Goal: Obtain resource: Download file/media

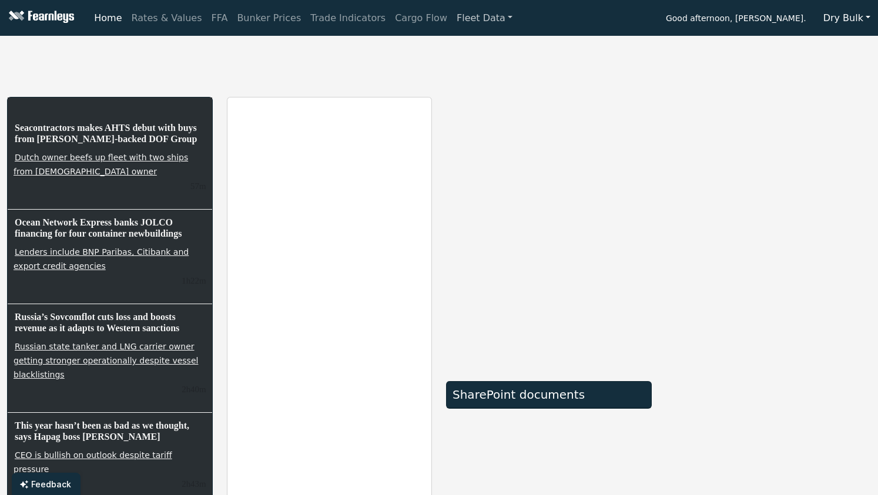
click at [453, 16] on link "Fleet Data" at bounding box center [484, 18] width 65 height 24
click at [462, 49] on link "Fleet Stats" at bounding box center [499, 51] width 74 height 24
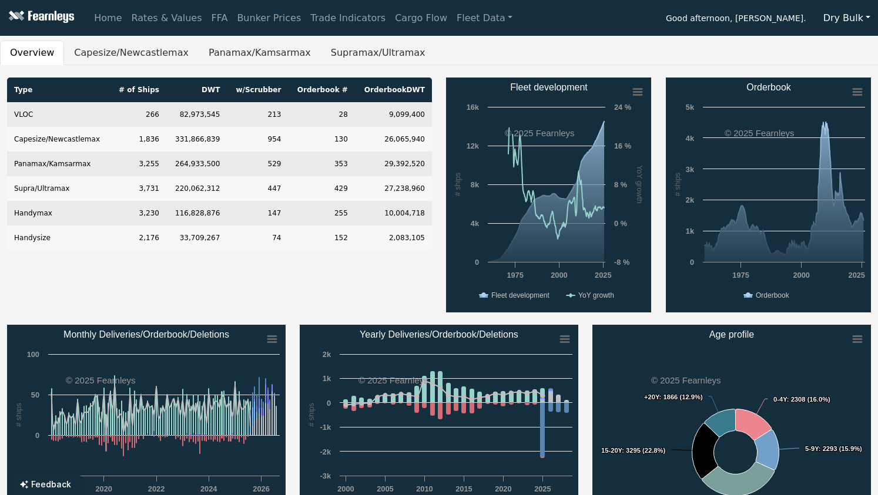
click at [840, 19] on button "Dry Bulk" at bounding box center [847, 18] width 62 height 22
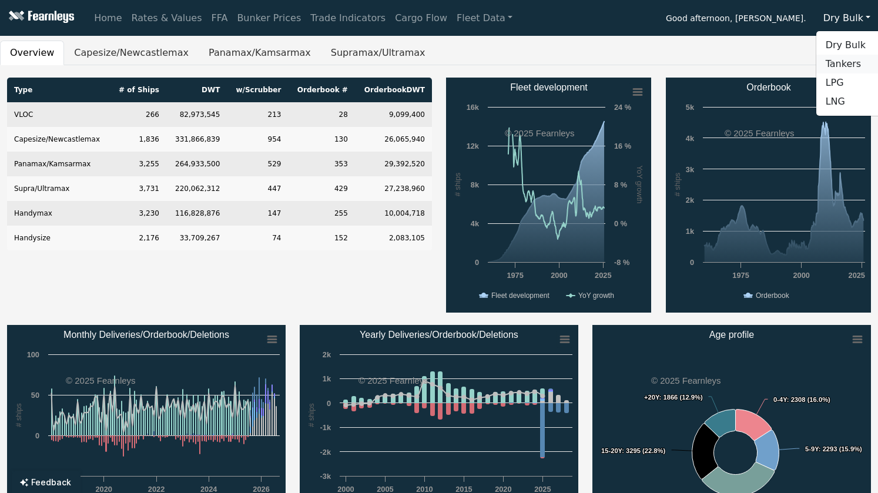
click at [846, 71] on link "Tankers" at bounding box center [862, 64] width 93 height 19
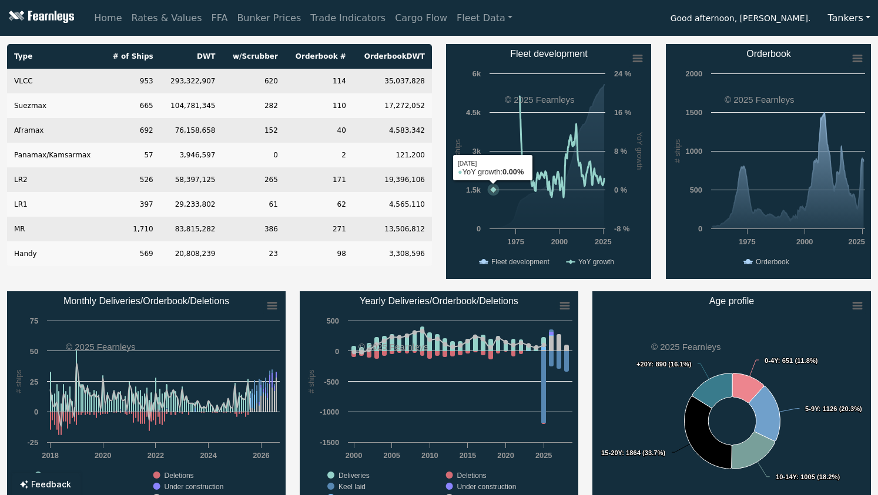
scroll to position [34, 0]
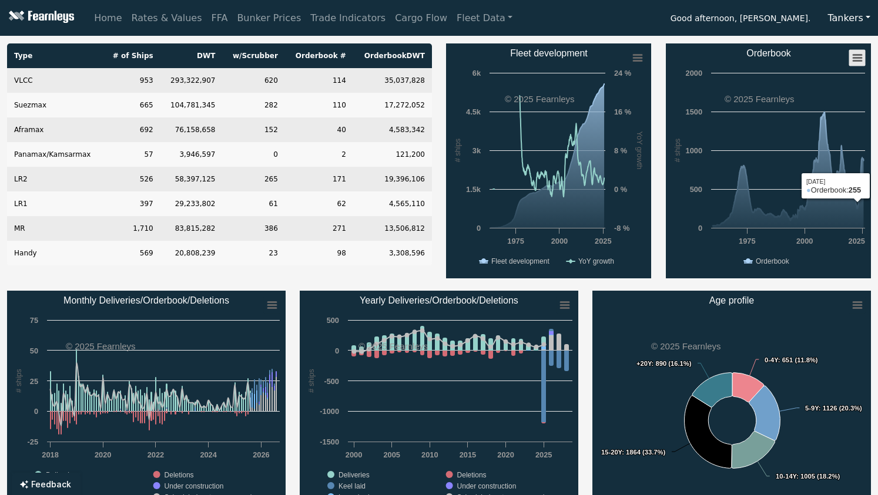
click at [857, 64] on rect "Orderbook" at bounding box center [857, 58] width 16 height 16
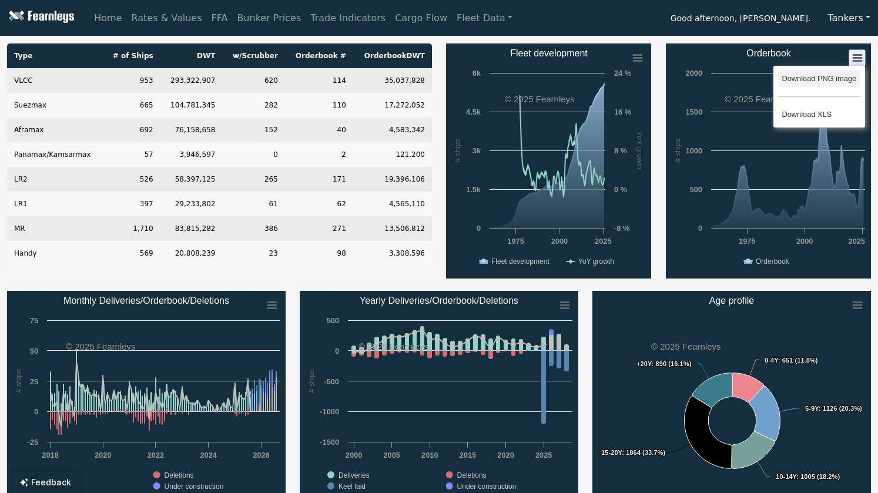
click at [830, 82] on li "Download PNG image" at bounding box center [819, 79] width 82 height 16
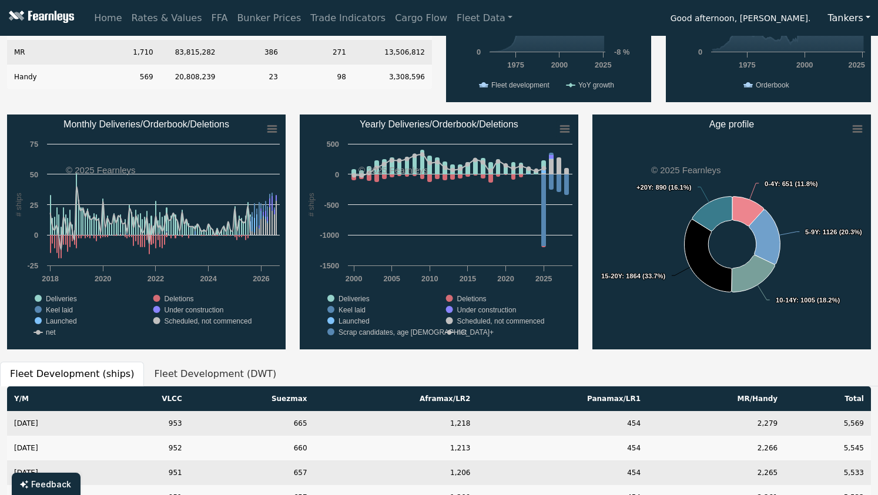
scroll to position [214, 0]
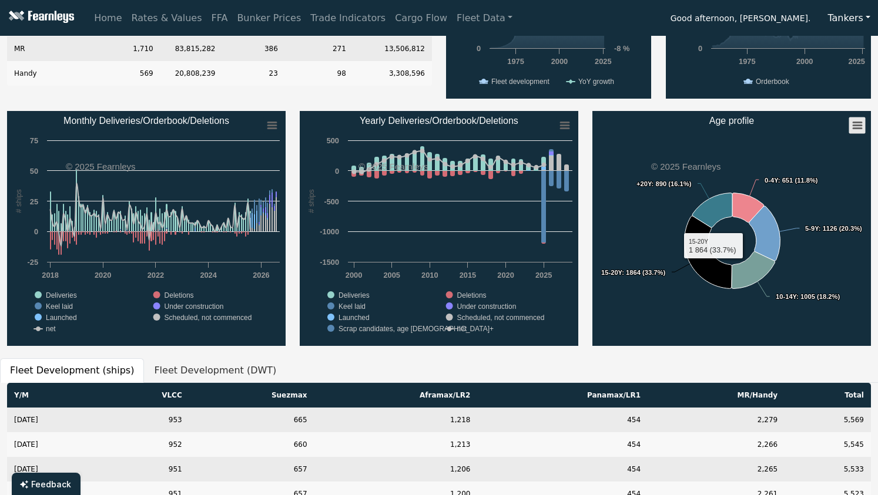
click at [860, 127] on icon "Age profile" at bounding box center [857, 126] width 8 height 6
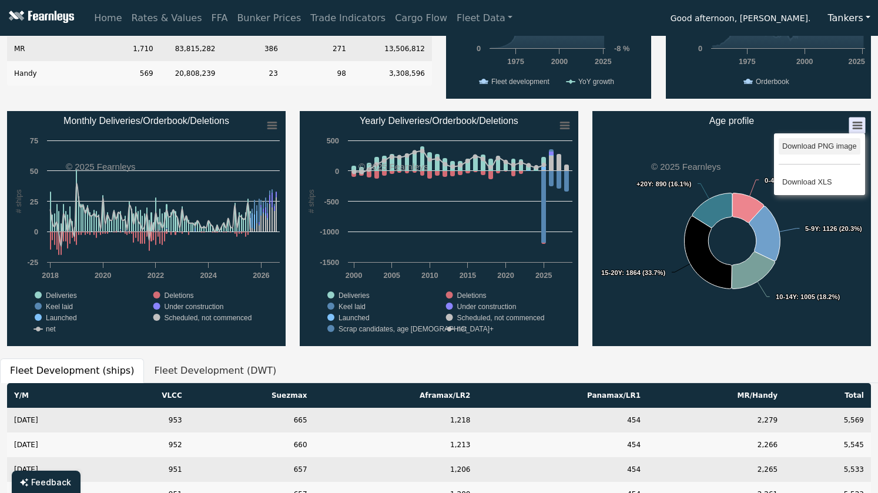
click at [813, 141] on li "Download PNG image" at bounding box center [820, 146] width 82 height 16
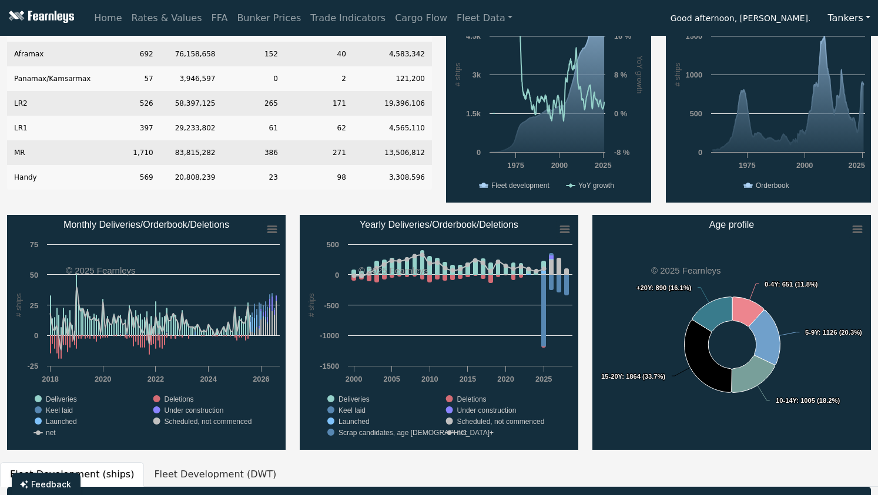
scroll to position [0, 0]
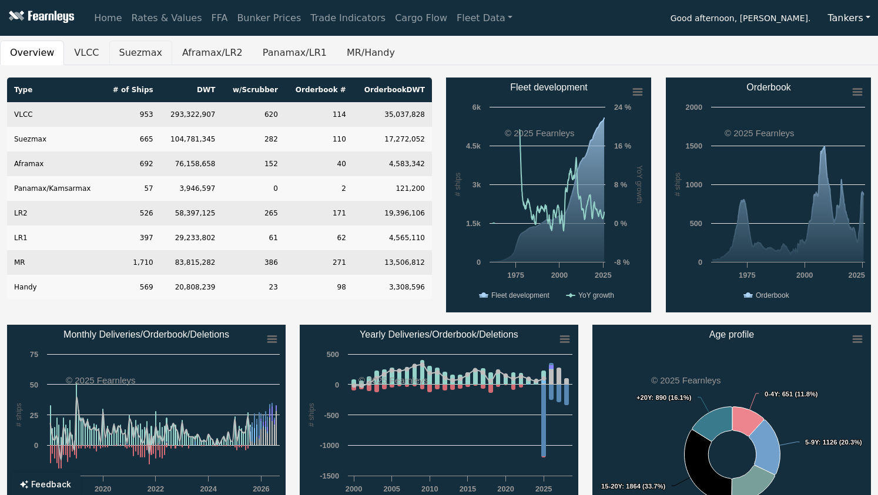
click at [131, 63] on button "Suezmax" at bounding box center [140, 53] width 63 height 25
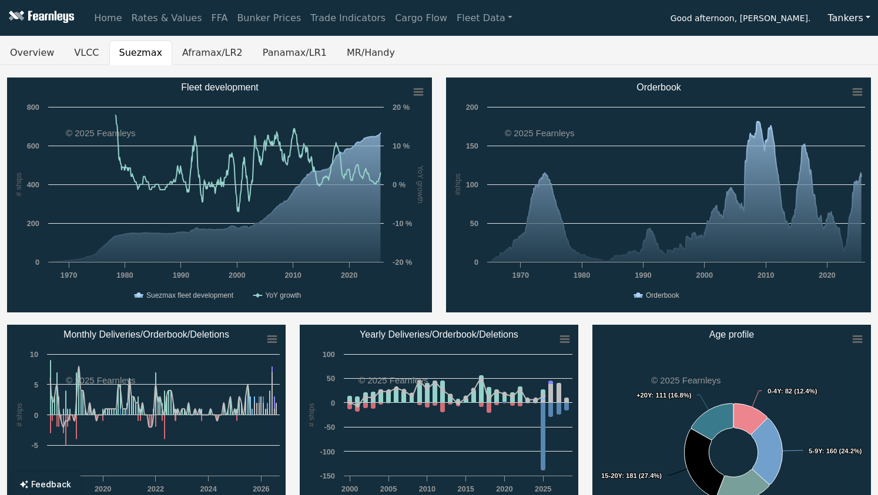
click at [849, 81] on rect "Orderbook" at bounding box center [658, 195] width 425 height 235
click at [851, 83] on rect "Orderbook" at bounding box center [658, 195] width 425 height 235
click at [853, 87] on rect "Orderbook" at bounding box center [857, 92] width 16 height 16
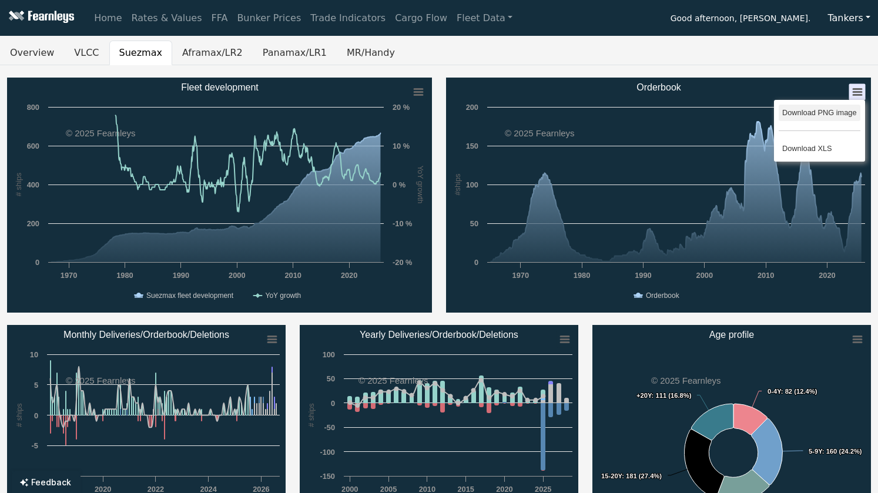
click at [812, 108] on li "Download PNG image" at bounding box center [820, 113] width 82 height 16
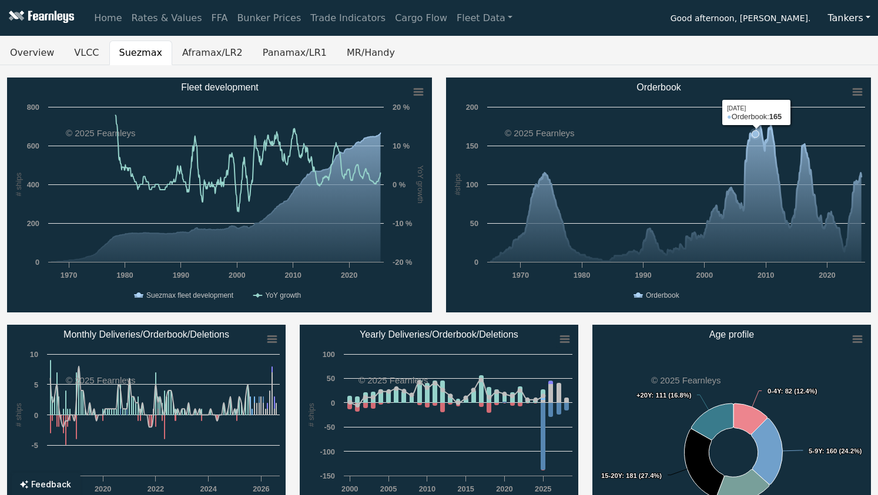
click at [756, 175] on rect "Orderbook" at bounding box center [658, 195] width 425 height 235
click at [854, 337] on rect "Age profile" at bounding box center [857, 339] width 16 height 16
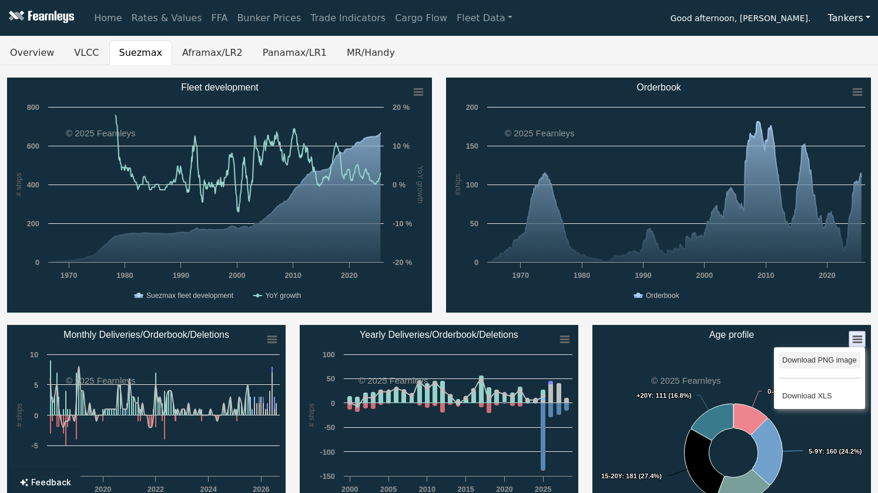
click at [825, 360] on li "Download PNG image" at bounding box center [820, 360] width 82 height 16
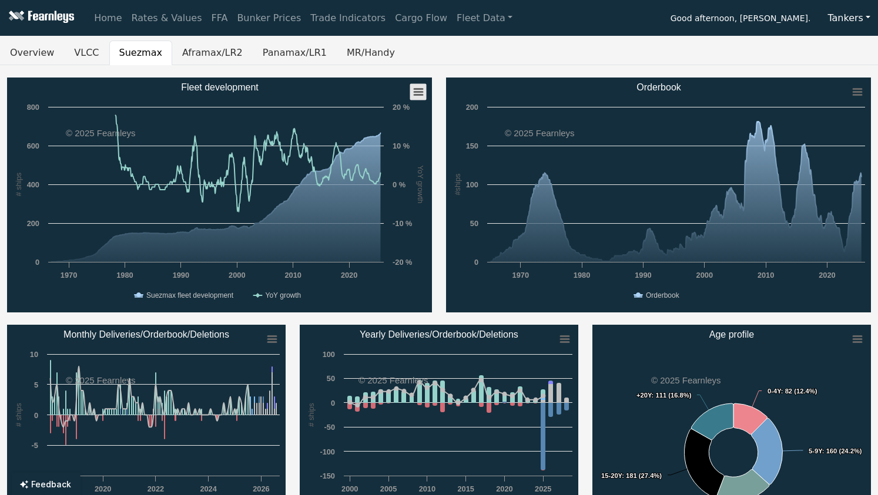
click at [416, 96] on rect "Fleet development" at bounding box center [418, 92] width 16 height 16
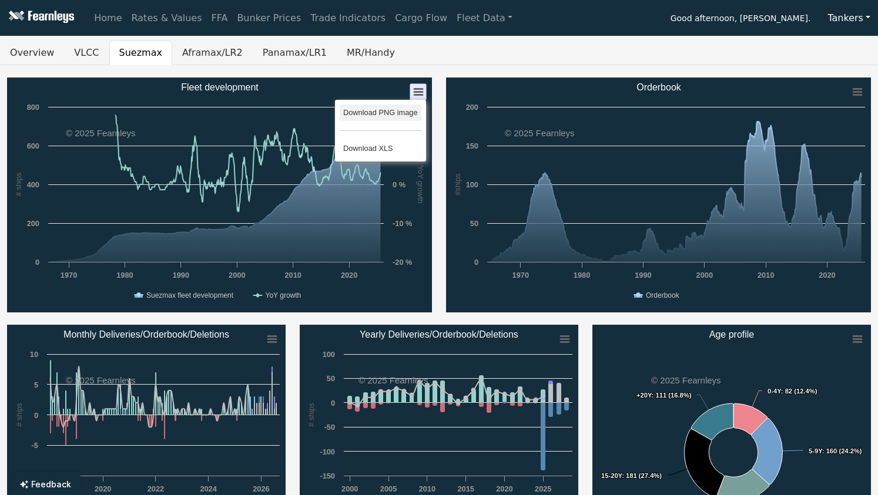
click at [402, 114] on li "Download PNG image" at bounding box center [381, 113] width 82 height 16
